Goal: Task Accomplishment & Management: Use online tool/utility

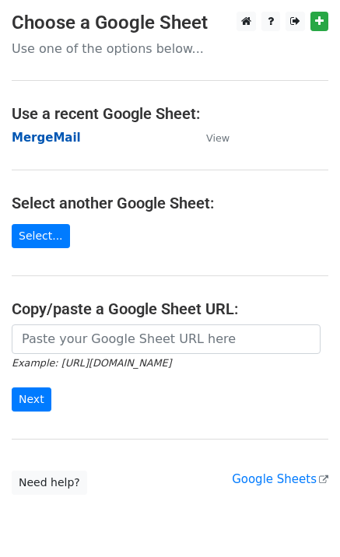
click at [56, 138] on strong "MergeMail" at bounding box center [46, 138] width 69 height 14
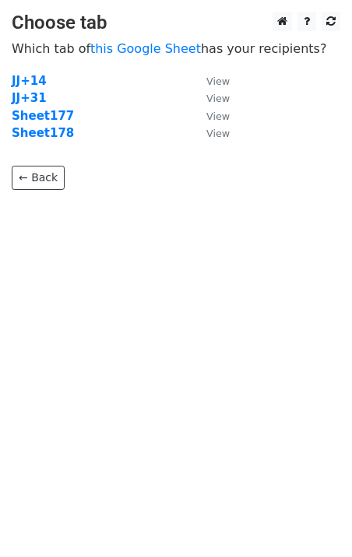
click at [48, 138] on strong "Sheet178" at bounding box center [43, 133] width 62 height 14
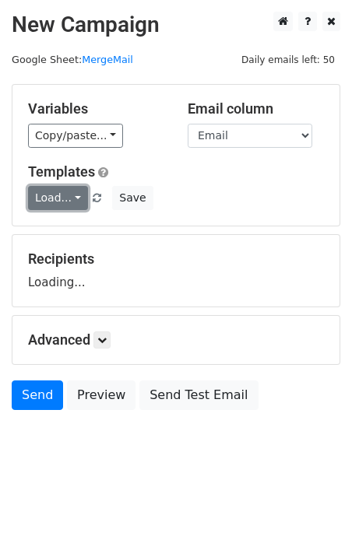
click at [54, 198] on link "Load..." at bounding box center [58, 198] width 60 height 24
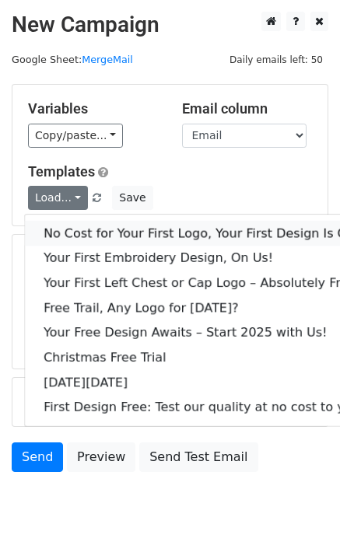
click at [104, 226] on link "No Cost for Your First Logo, Your First Design Is On Us!" at bounding box center [211, 233] width 373 height 25
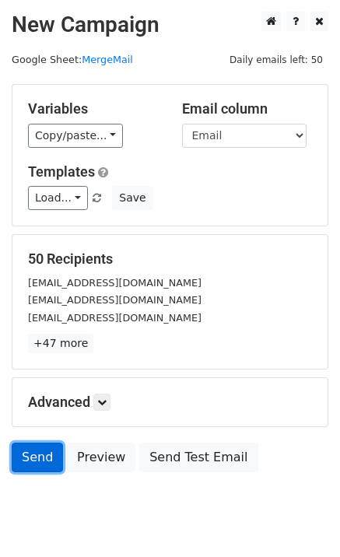
click at [23, 453] on link "Send" at bounding box center [37, 457] width 51 height 30
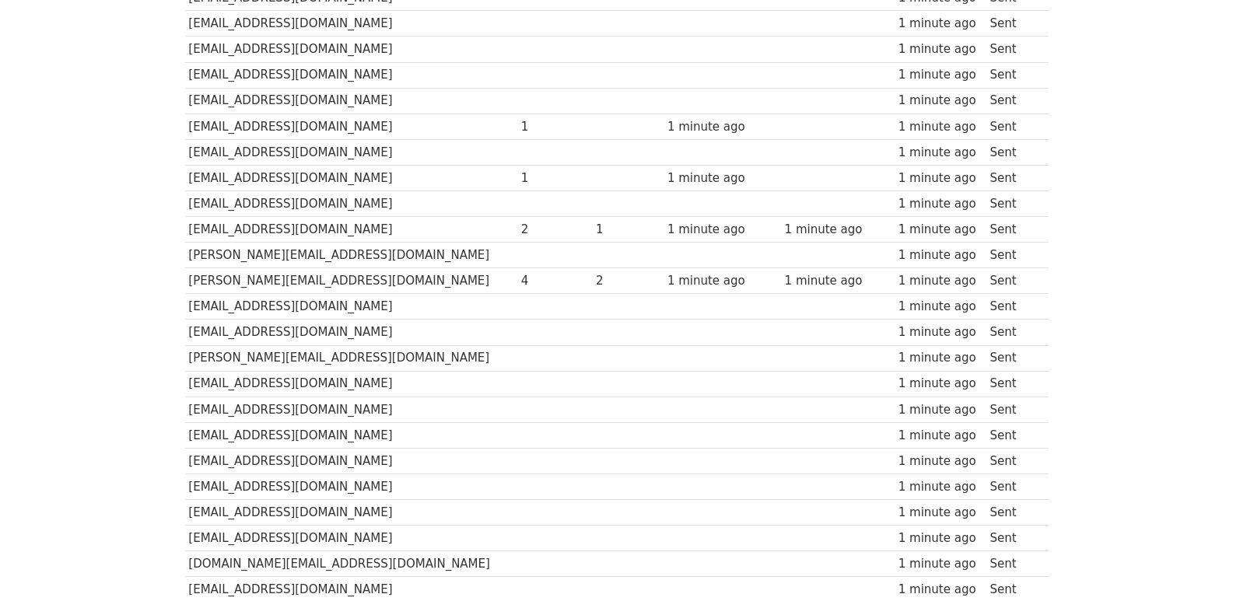
scroll to position [1037, 0]
